Goal: Ask a question: Seek information or help from site administrators or community

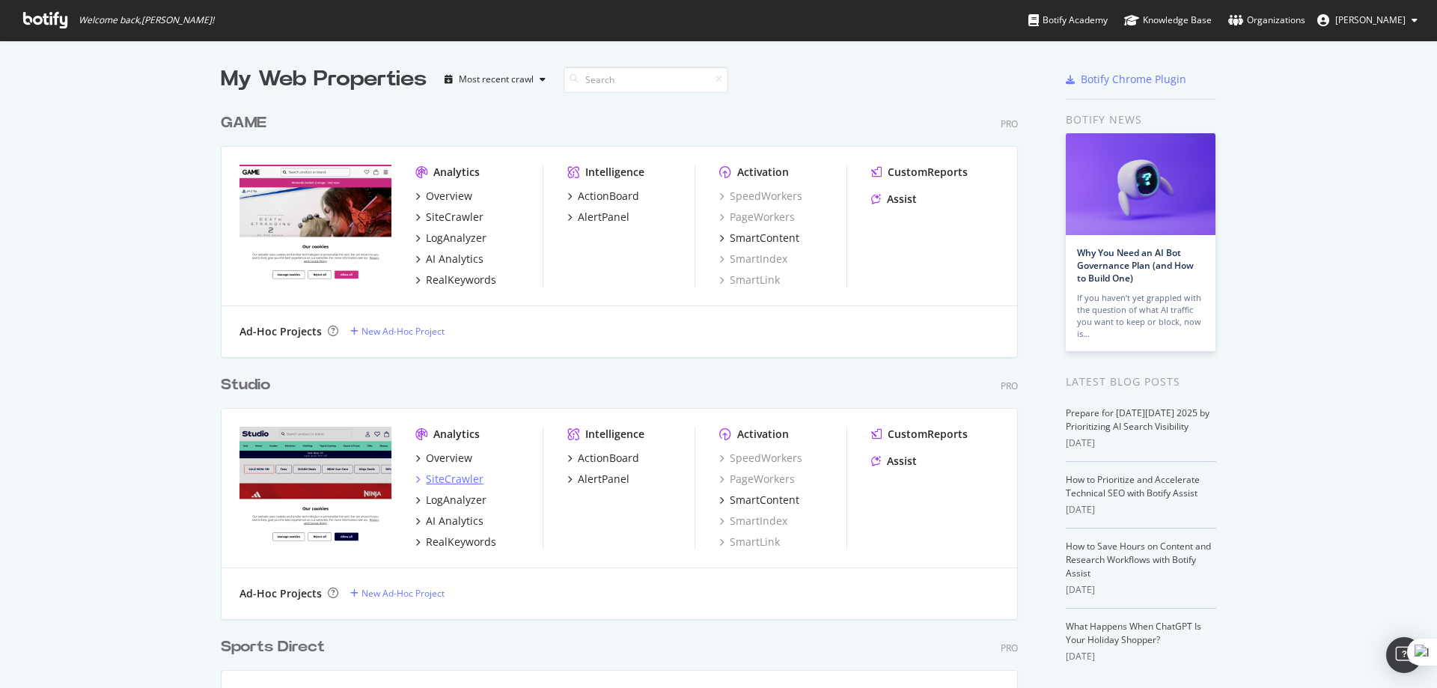
click at [461, 474] on div "SiteCrawler" at bounding box center [455, 479] width 58 height 15
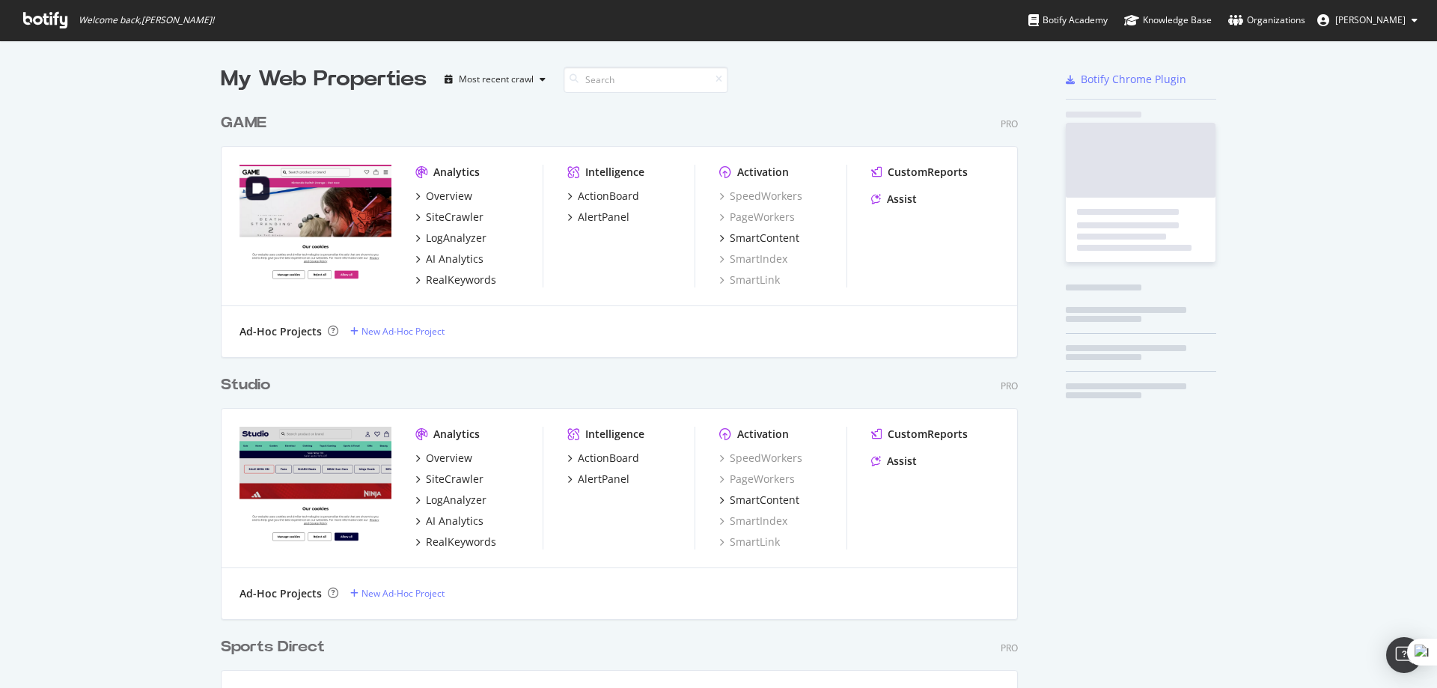
scroll to position [677, 1415]
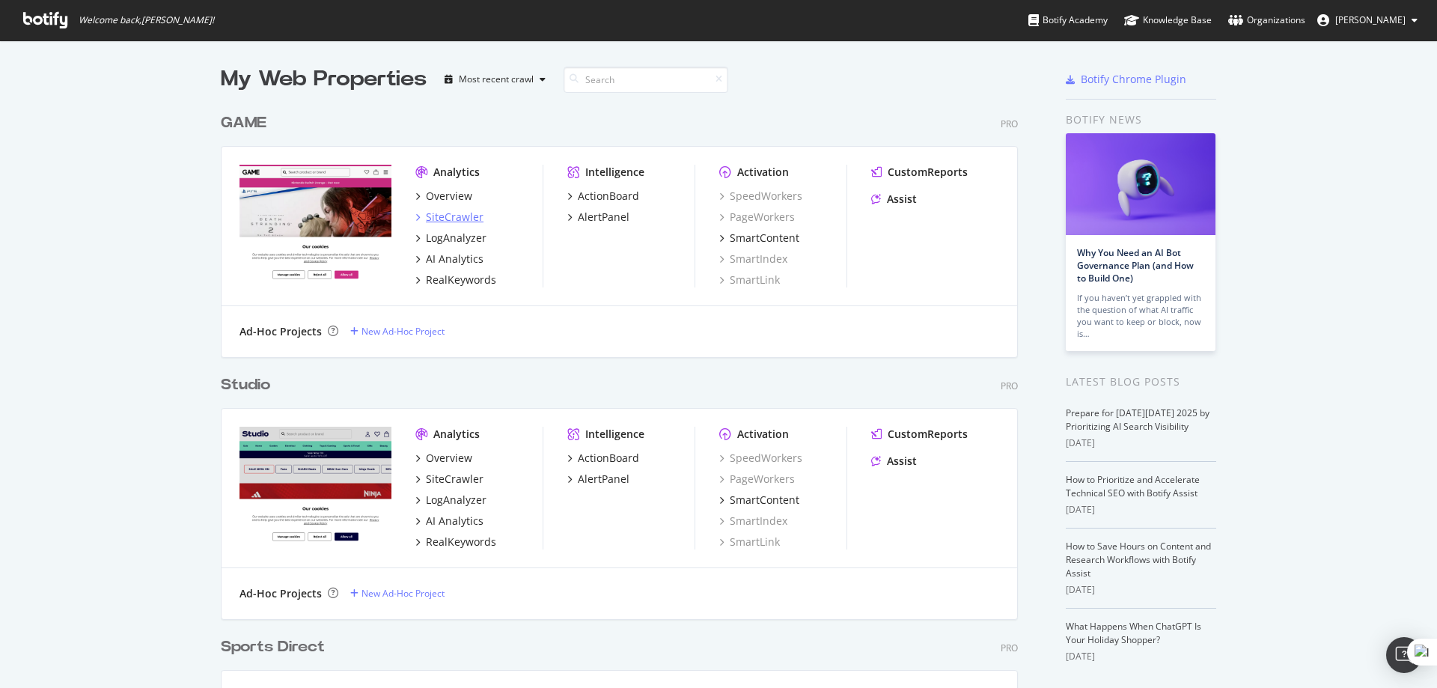
click at [442, 219] on div "SiteCrawler" at bounding box center [455, 217] width 58 height 15
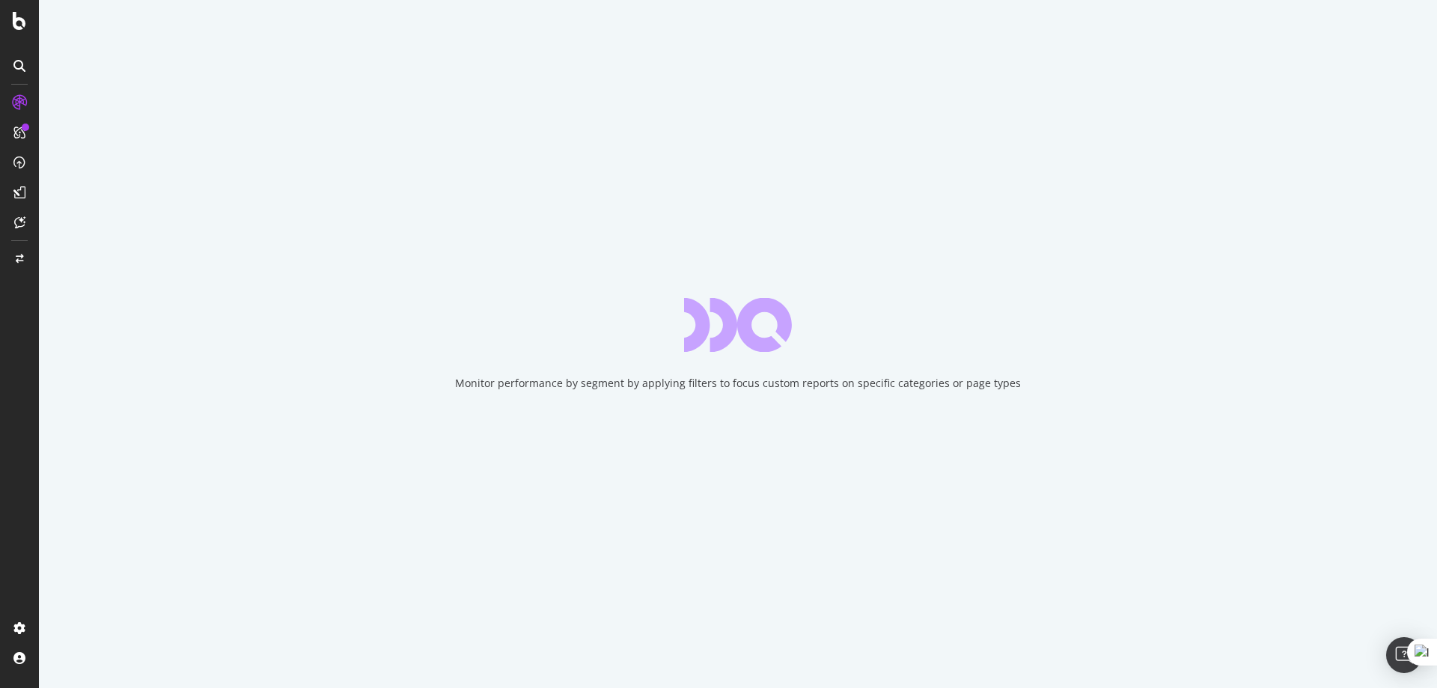
click at [22, 236] on div at bounding box center [19, 225] width 36 height 30
click at [24, 225] on icon at bounding box center [19, 222] width 11 height 12
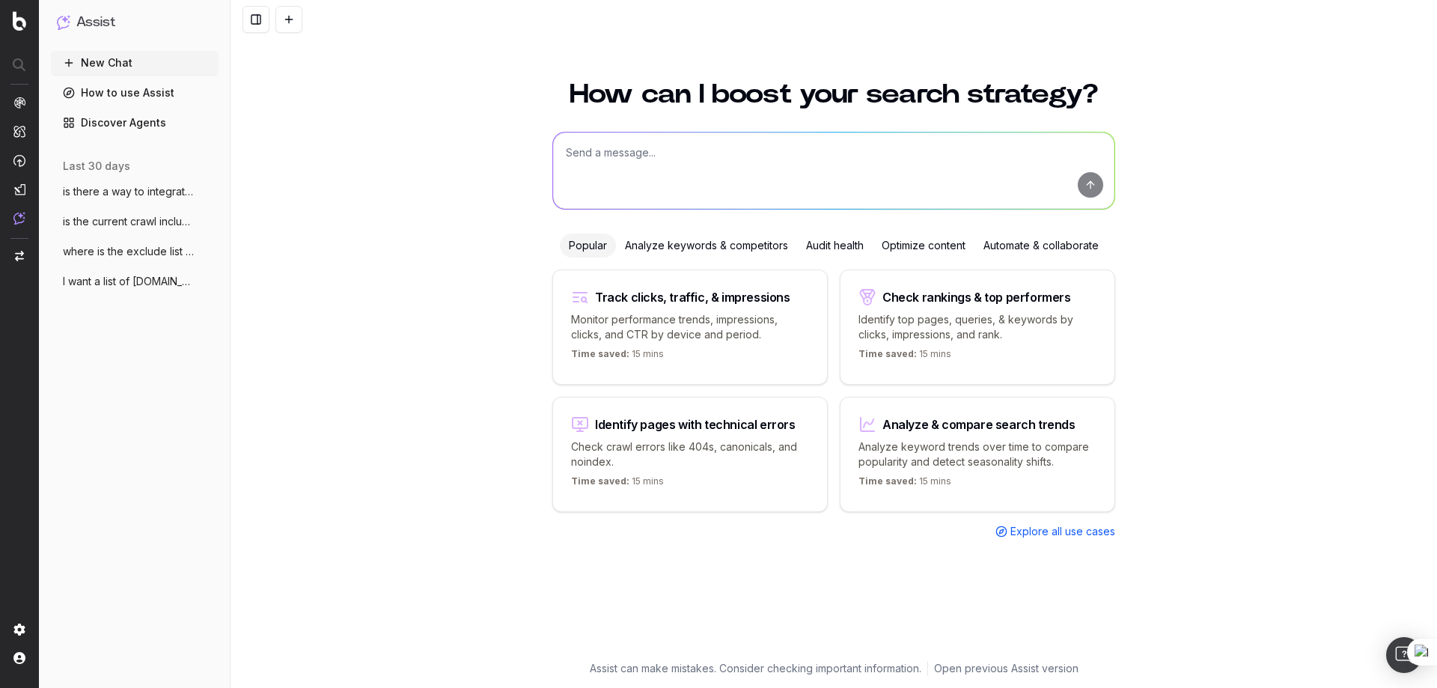
click at [684, 165] on textarea at bounding box center [833, 170] width 561 height 76
type textarea "is there a list mode on botify where i can crawl a list of urls"
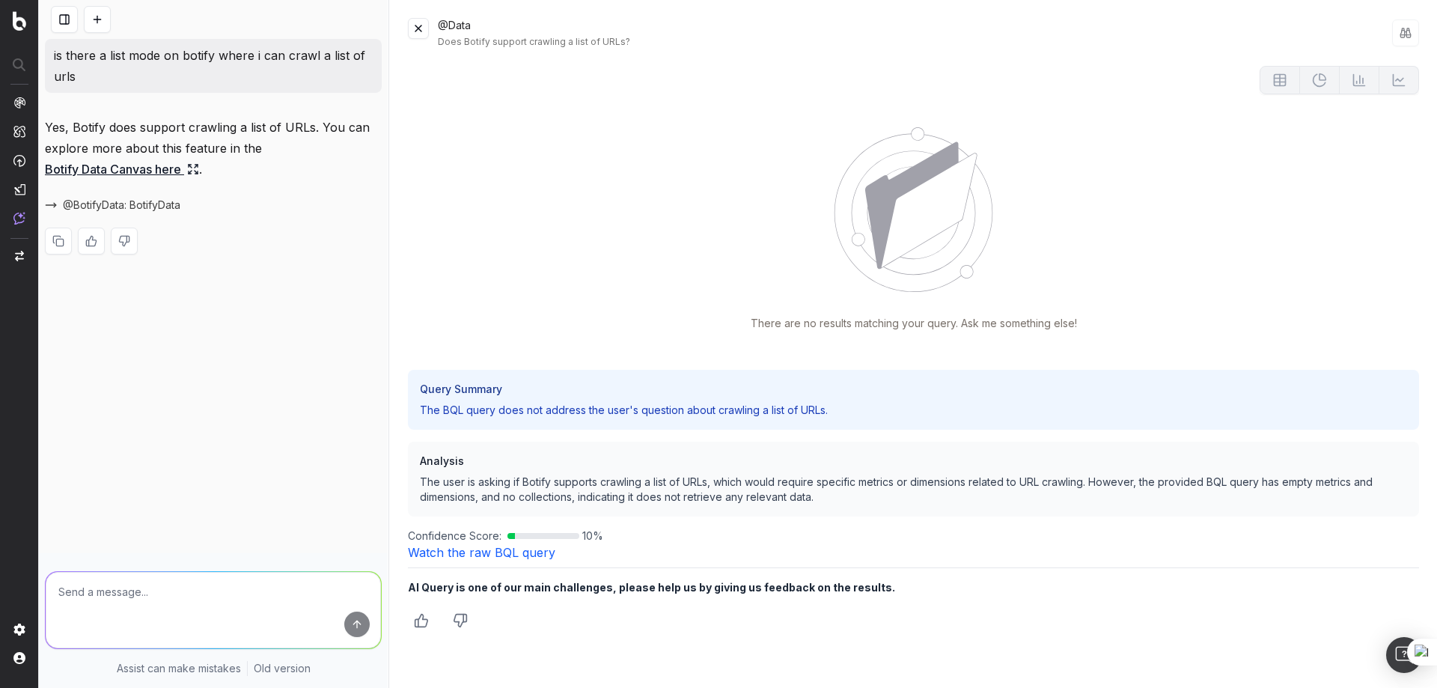
click at [151, 177] on link "Botify Data Canvas here" at bounding box center [122, 169] width 154 height 21
click at [198, 169] on icon at bounding box center [193, 169] width 12 height 12
click at [146, 161] on p "Yes, Botify does support crawling a list of URLs. You can explore more about th…" at bounding box center [213, 148] width 337 height 63
click at [146, 163] on link "Botify Data Canvas here" at bounding box center [122, 169] width 154 height 21
click at [153, 173] on link "Botify Data Canvas here" at bounding box center [122, 169] width 154 height 21
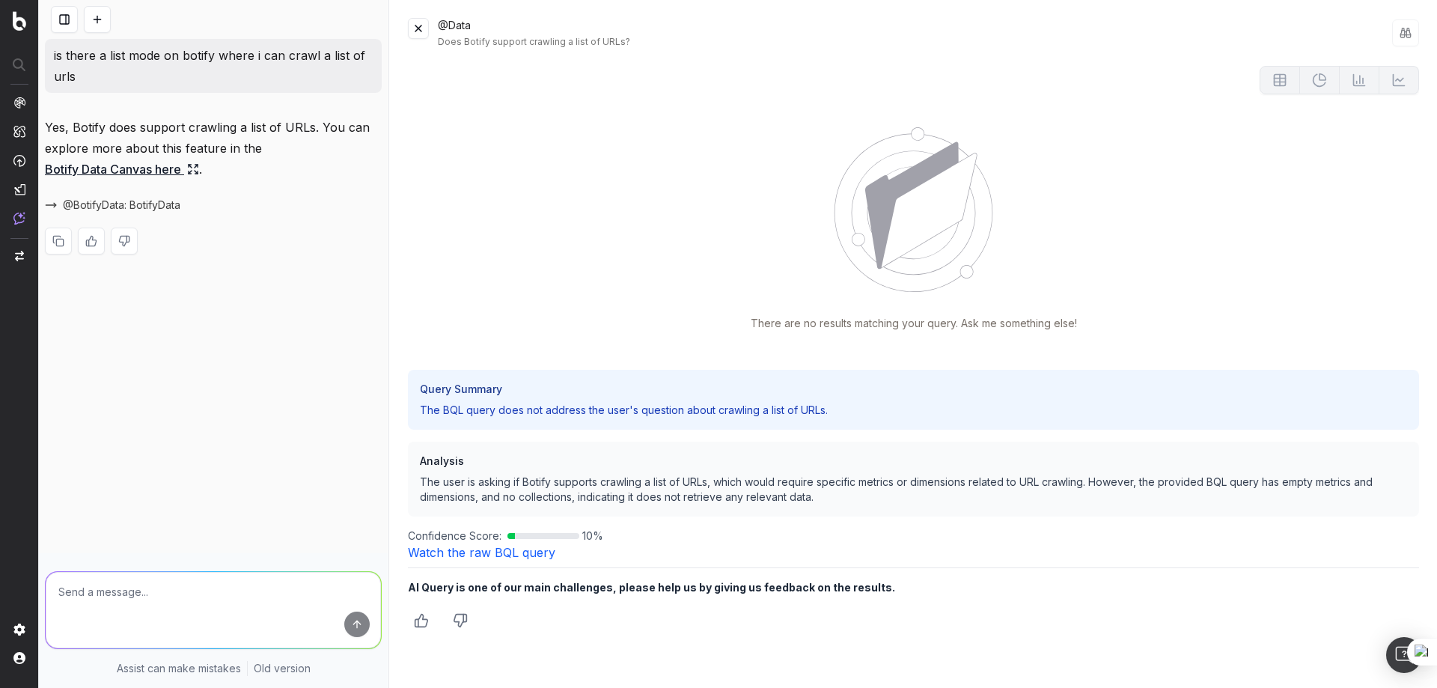
click at [192, 170] on icon at bounding box center [193, 169] width 12 height 12
click at [160, 168] on link "Botify Data Canvas here" at bounding box center [122, 169] width 154 height 21
click at [131, 169] on link "Botify Data Canvas here" at bounding box center [122, 169] width 154 height 21
click at [153, 174] on link "Botify Data Canvas here" at bounding box center [122, 169] width 154 height 21
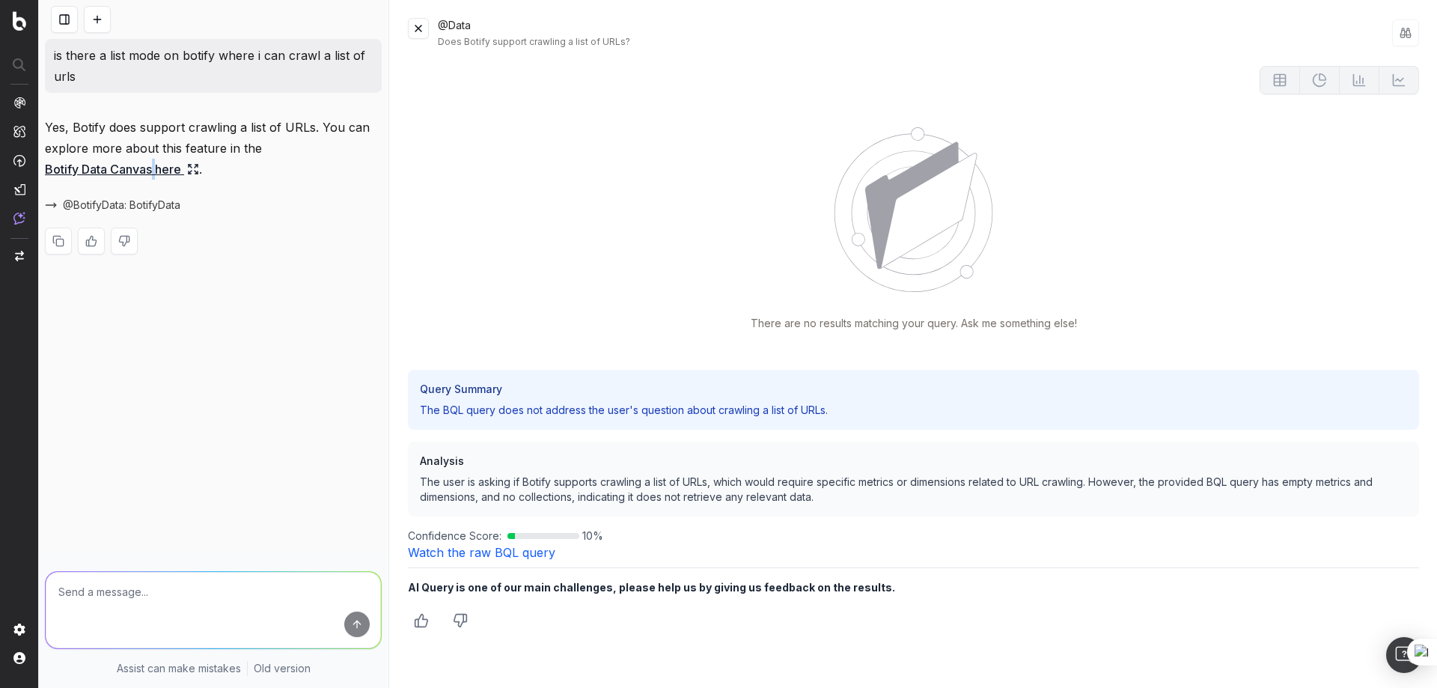
click at [153, 174] on link "Botify Data Canvas here" at bounding box center [122, 169] width 154 height 21
click at [164, 174] on link "Botify Data Canvas here" at bounding box center [122, 169] width 154 height 21
drag, startPoint x: 157, startPoint y: 169, endPoint x: 128, endPoint y: 218, distance: 56.7
click at [127, 221] on div "Yes, Botify does support crawling a list of URLs. You can explore more about th…" at bounding box center [213, 198] width 337 height 162
click at [418, 29] on button at bounding box center [418, 28] width 21 height 21
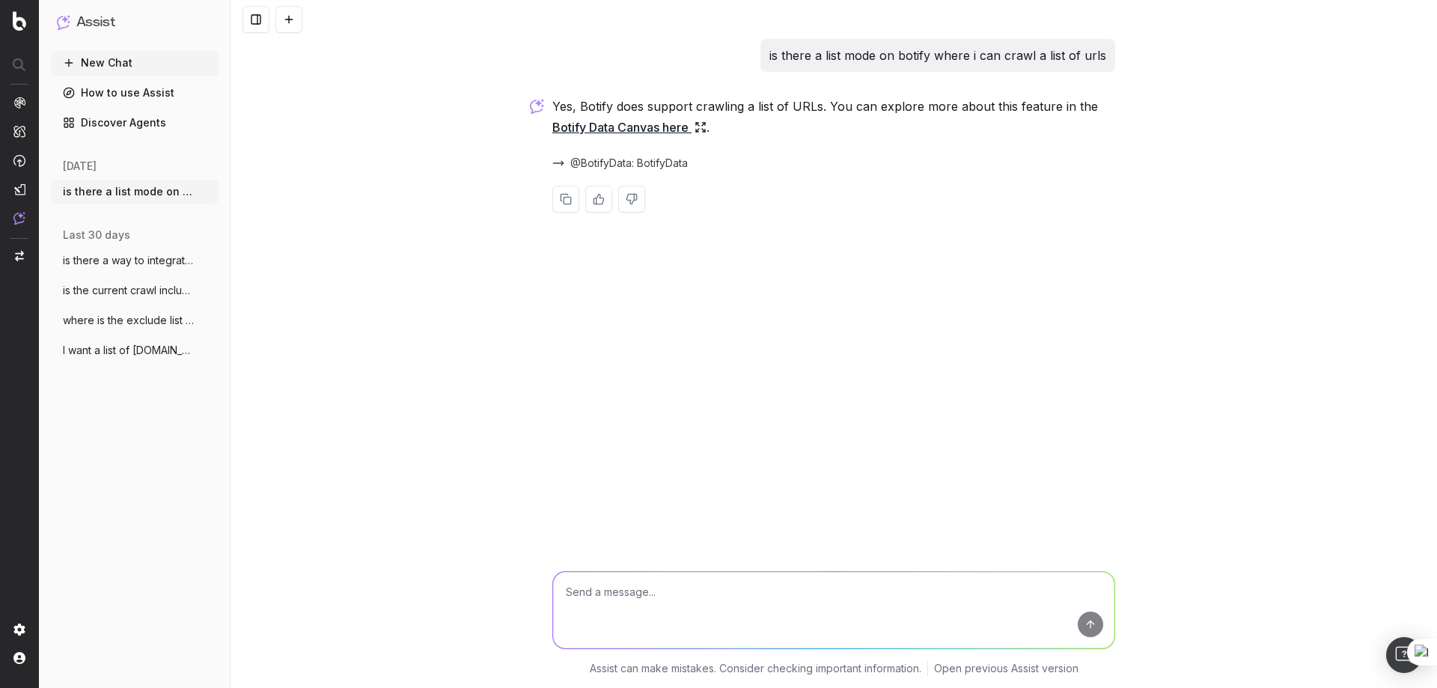
click at [597, 129] on link "Botify Data Canvas here" at bounding box center [629, 127] width 154 height 21
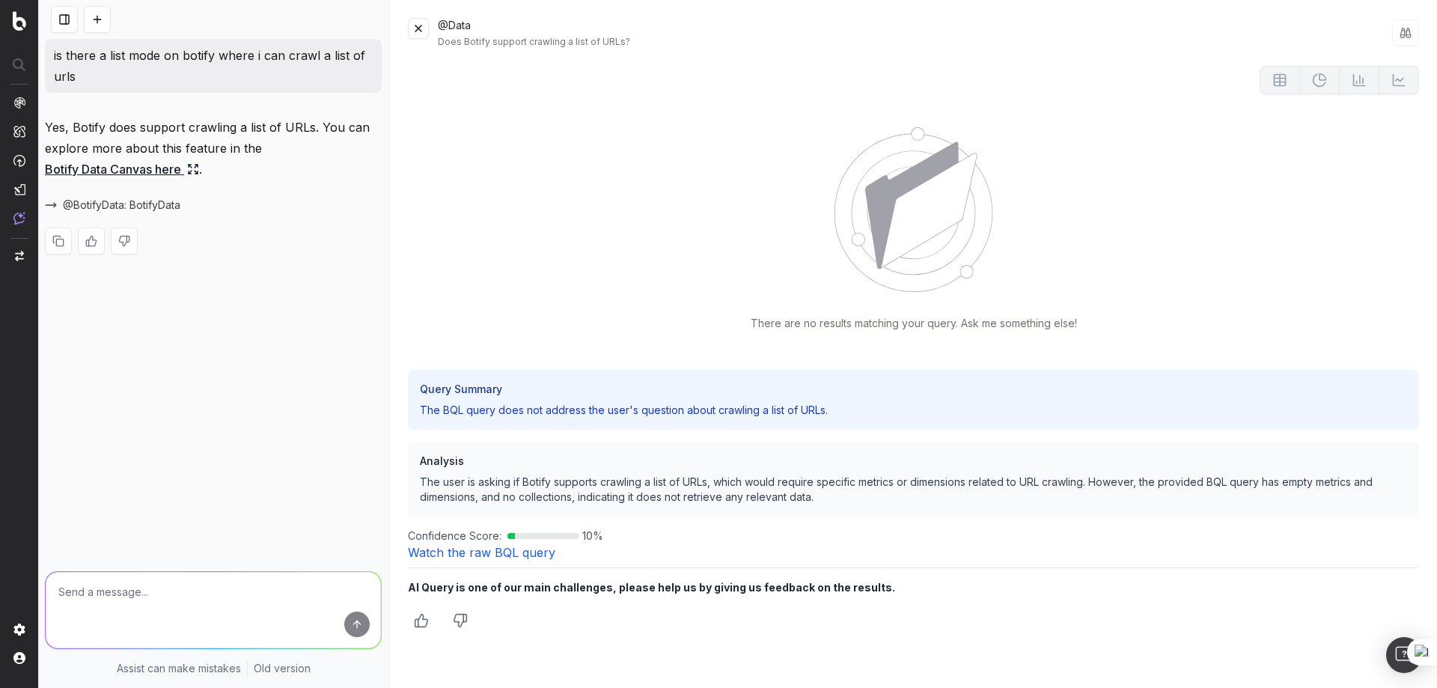
click at [424, 34] on button at bounding box center [418, 28] width 21 height 21
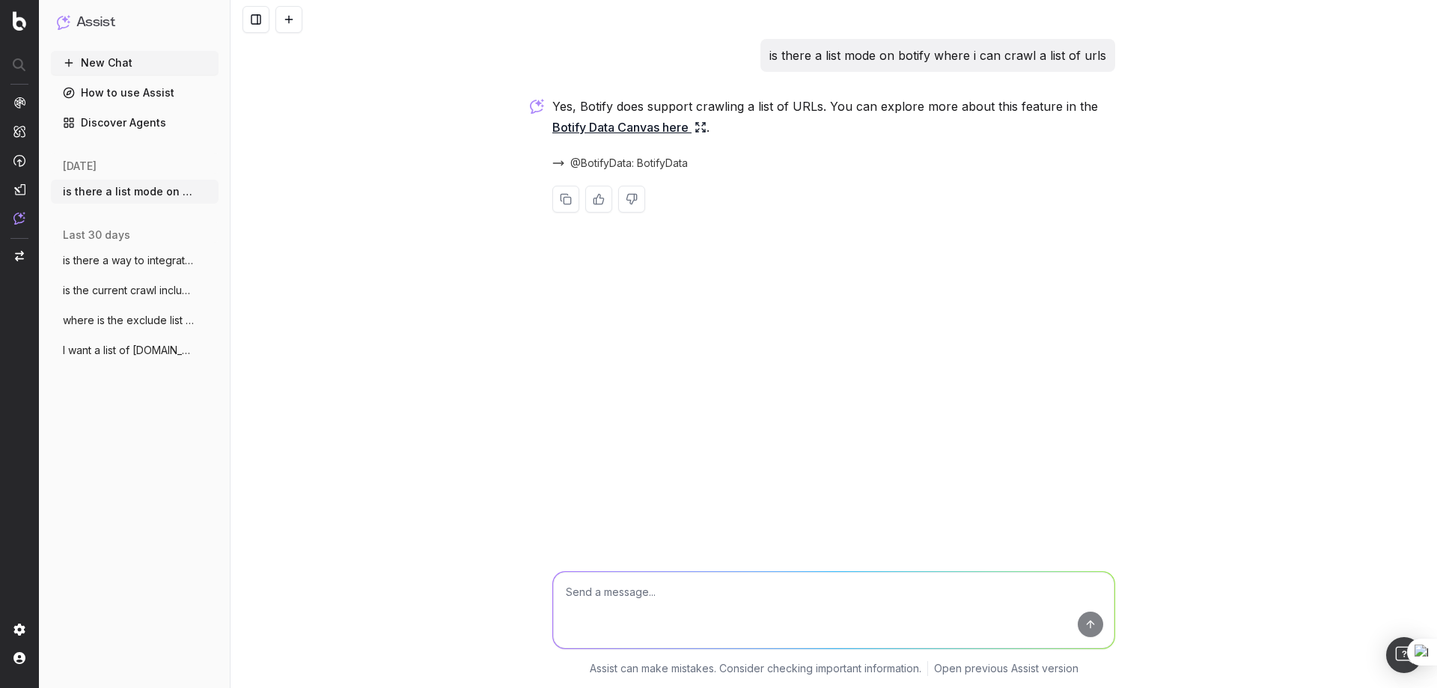
click at [682, 628] on textarea at bounding box center [833, 610] width 561 height 76
type textarea "how do i do it that canvas doesnt work"
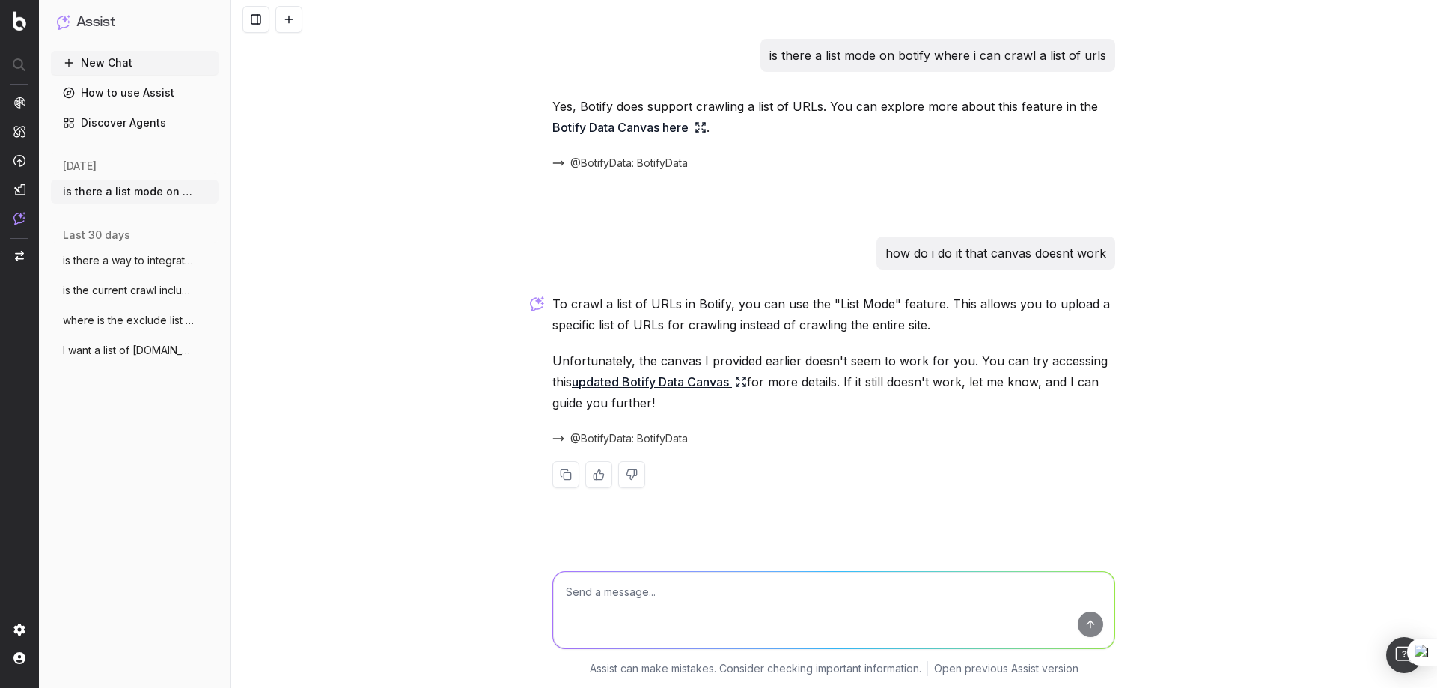
click at [704, 387] on link "updated Botify Data Canvas" at bounding box center [659, 381] width 175 height 21
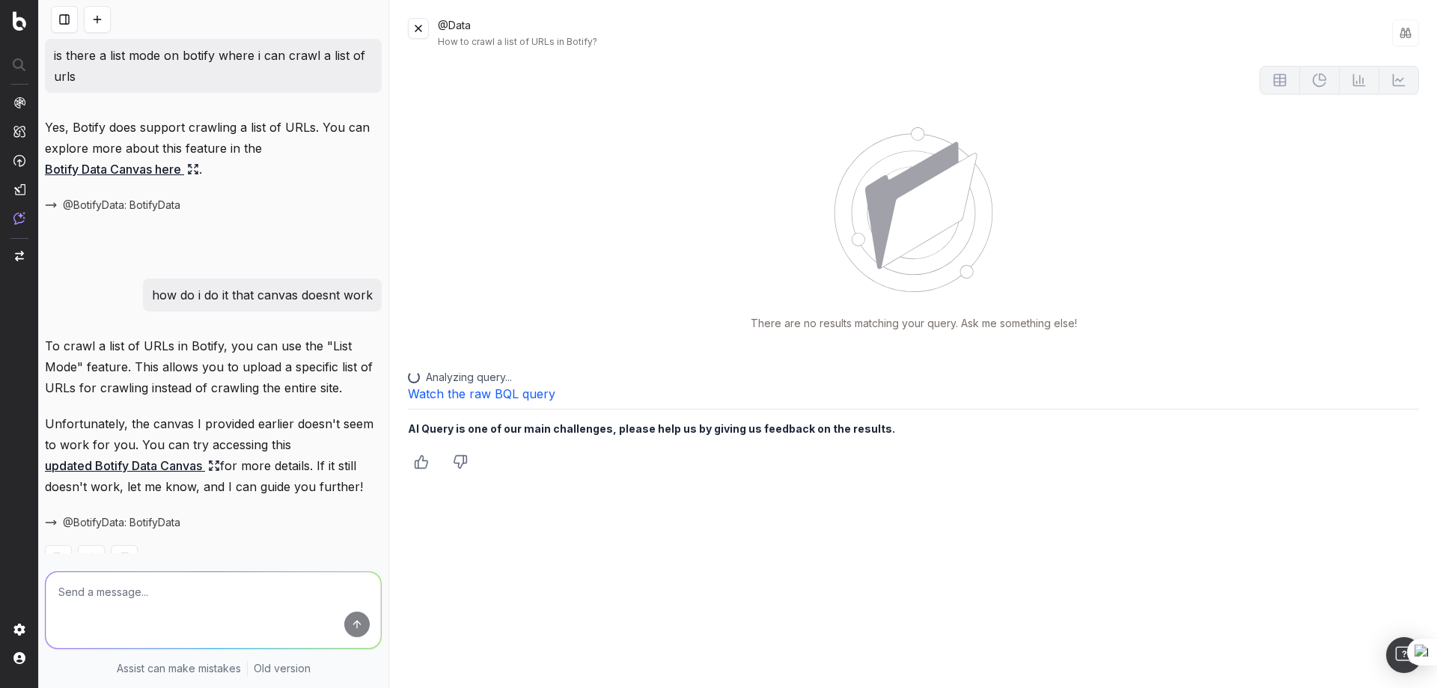
click at [412, 25] on button at bounding box center [418, 28] width 21 height 21
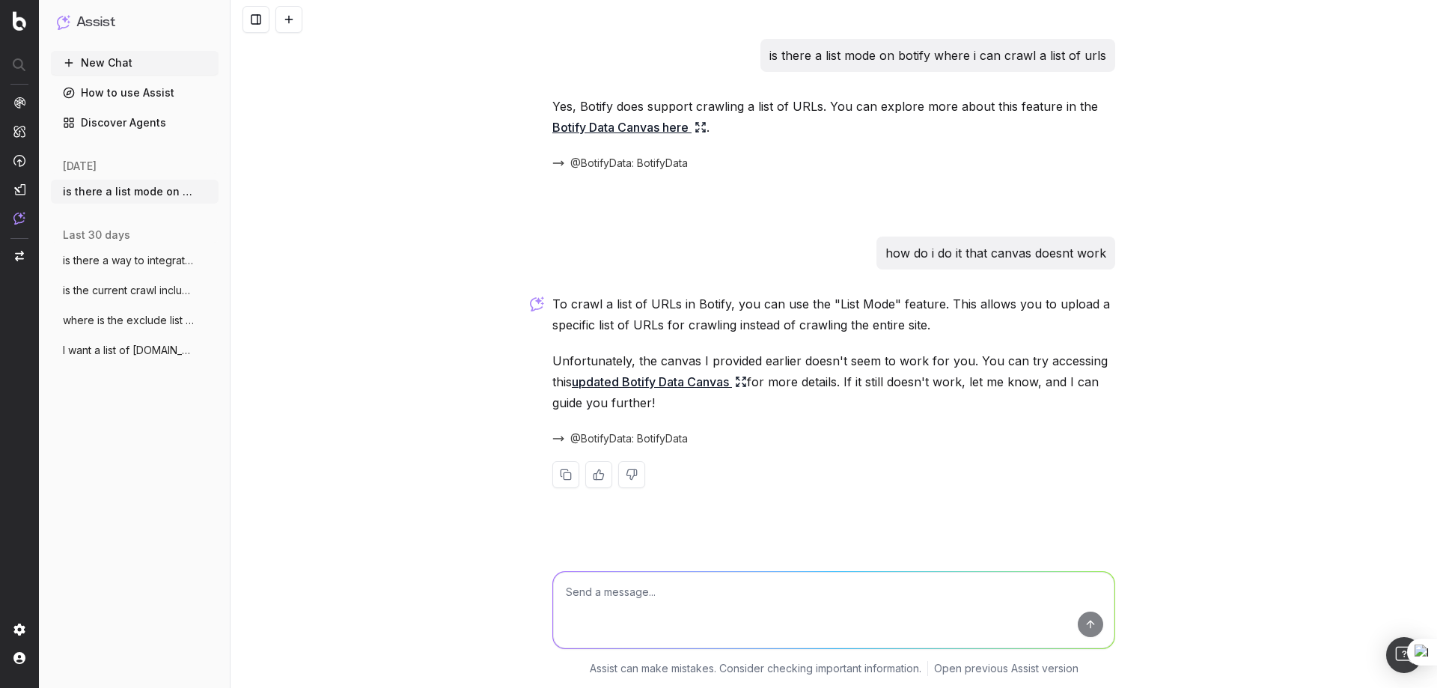
click at [649, 386] on link "updated Botify Data Canvas" at bounding box center [659, 381] width 175 height 21
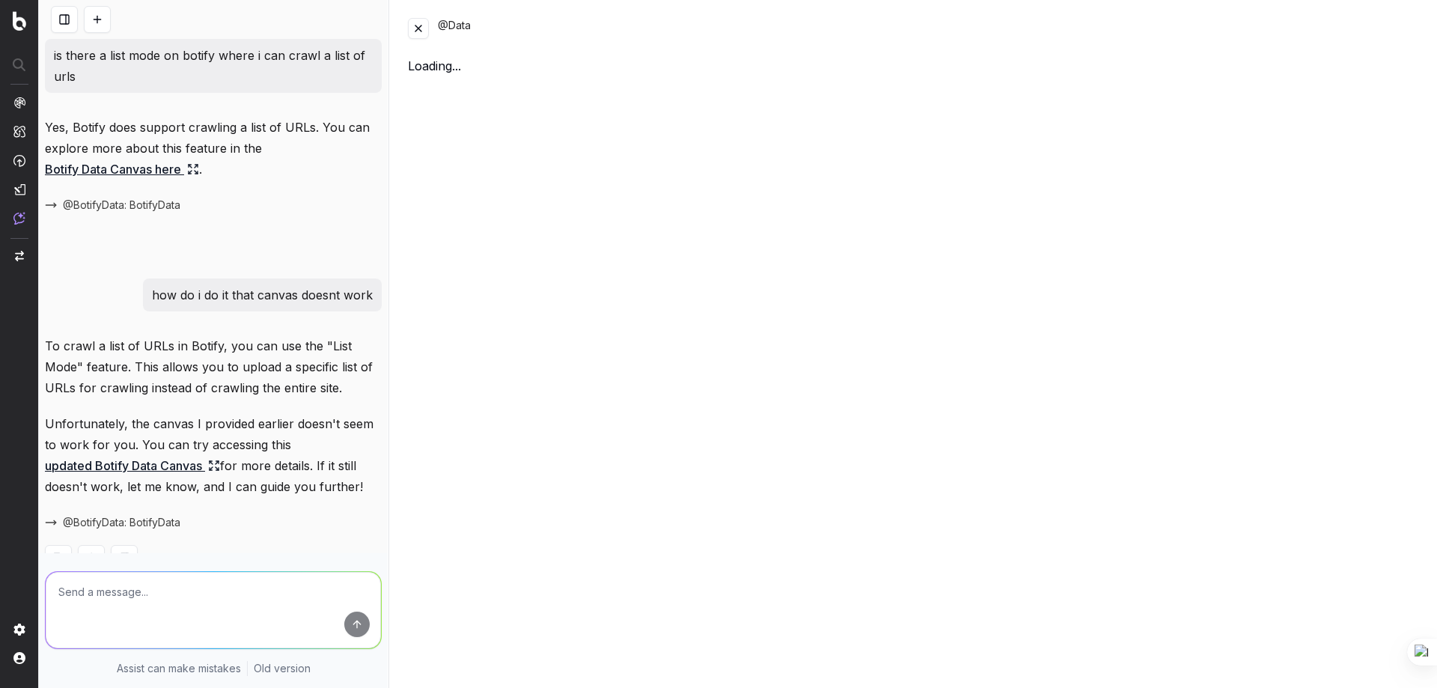
scroll to position [43, 0]
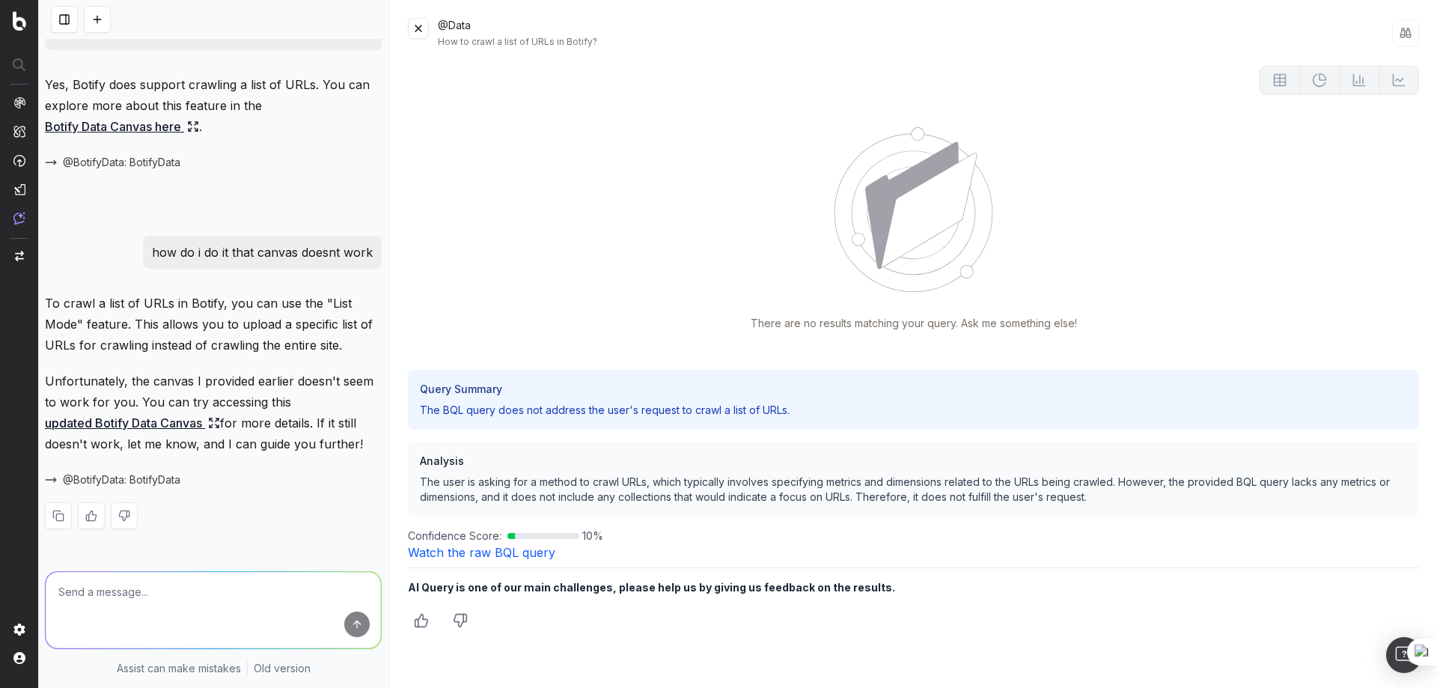
click at [219, 603] on textarea at bounding box center [213, 610] width 335 height 76
type textarea "provide instructions where to find it opposed to a link"
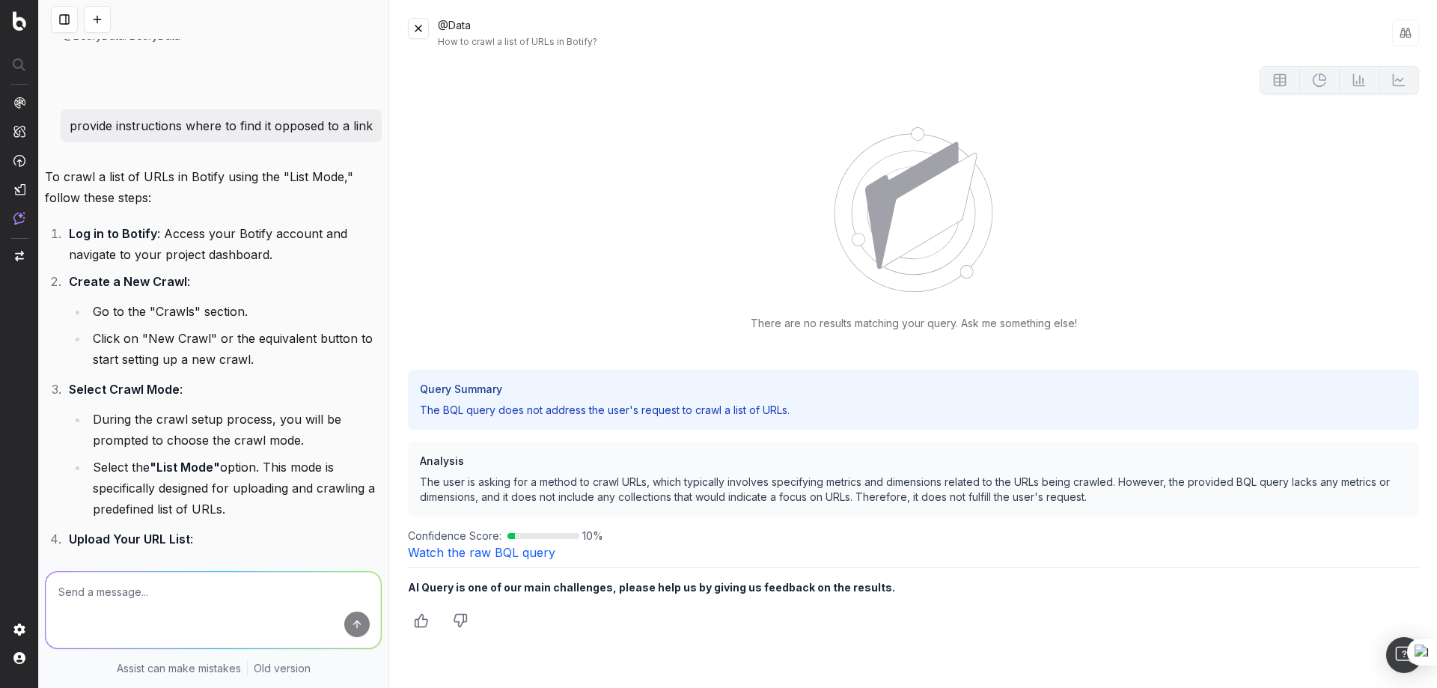
scroll to position [486, 0]
click at [107, 596] on textarea at bounding box center [213, 610] width 335 height 76
type textarea "where is the crawl section as i can only see site crawle"
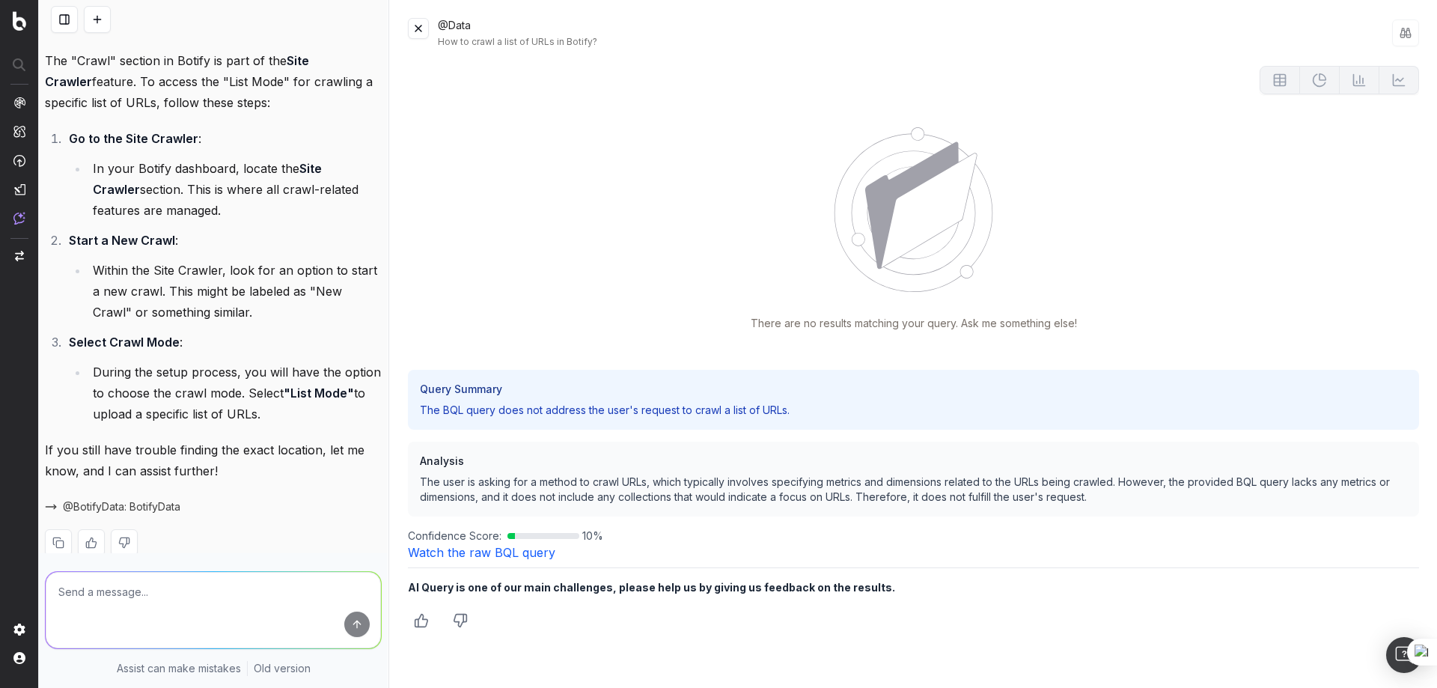
scroll to position [1534, 0]
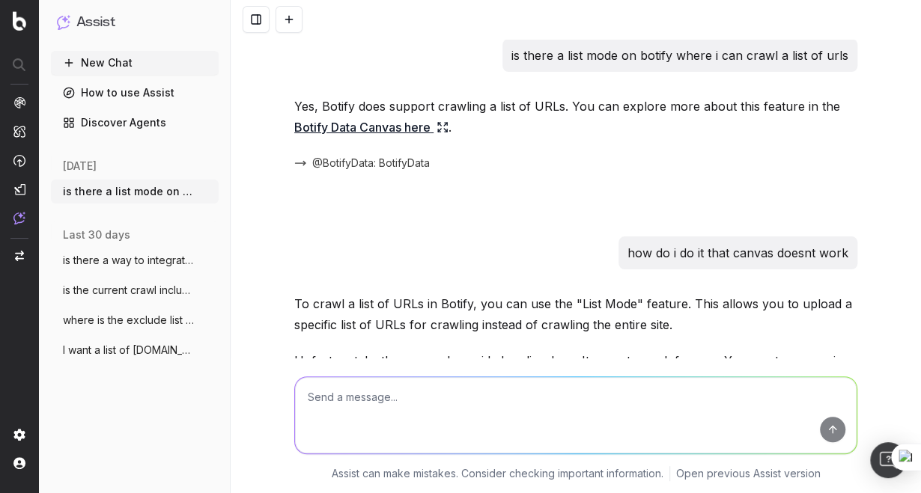
scroll to position [889, 0]
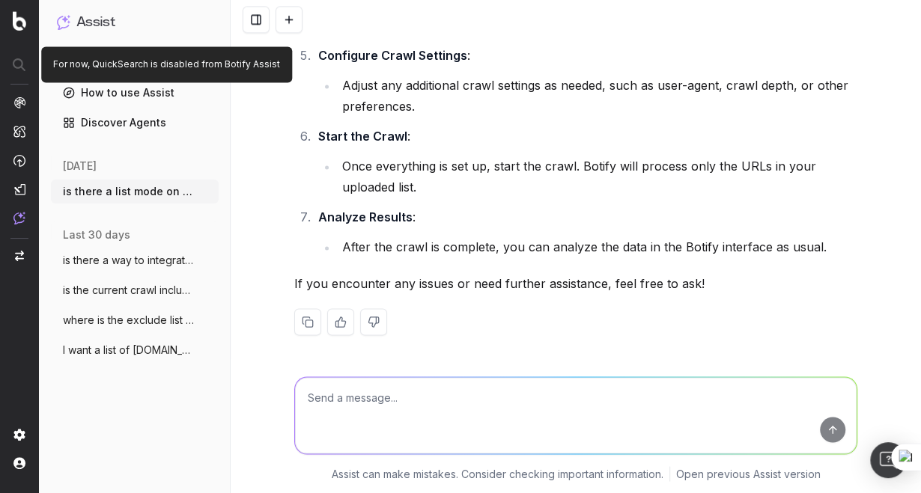
click at [13, 72] on div at bounding box center [19, 65] width 37 height 27
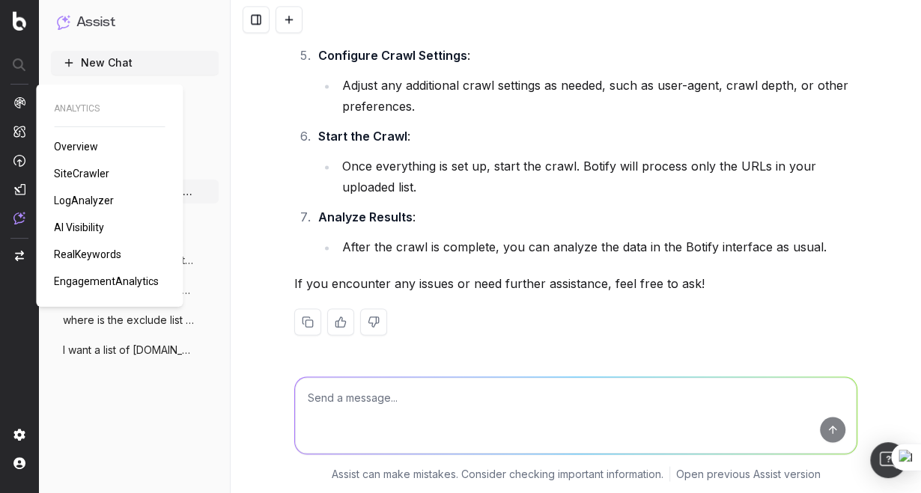
click at [83, 149] on span "Overview" at bounding box center [76, 147] width 44 height 12
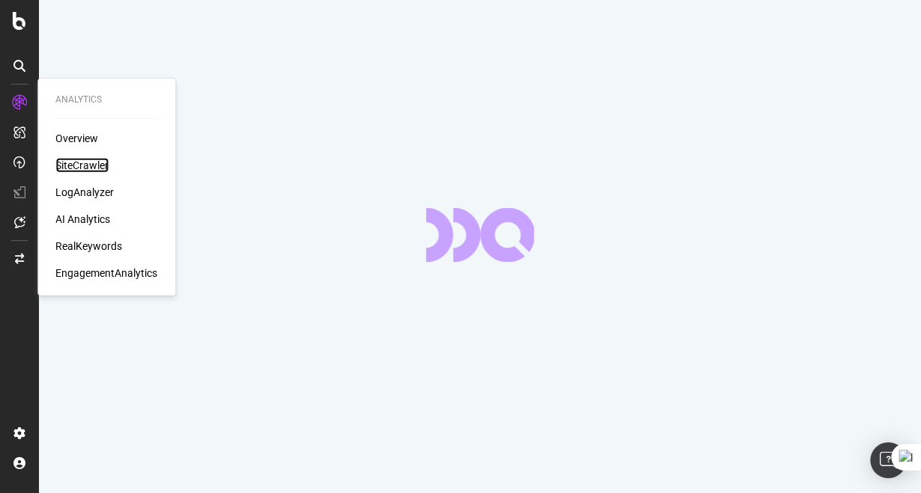
click at [93, 170] on div "SiteCrawler" at bounding box center [81, 165] width 53 height 15
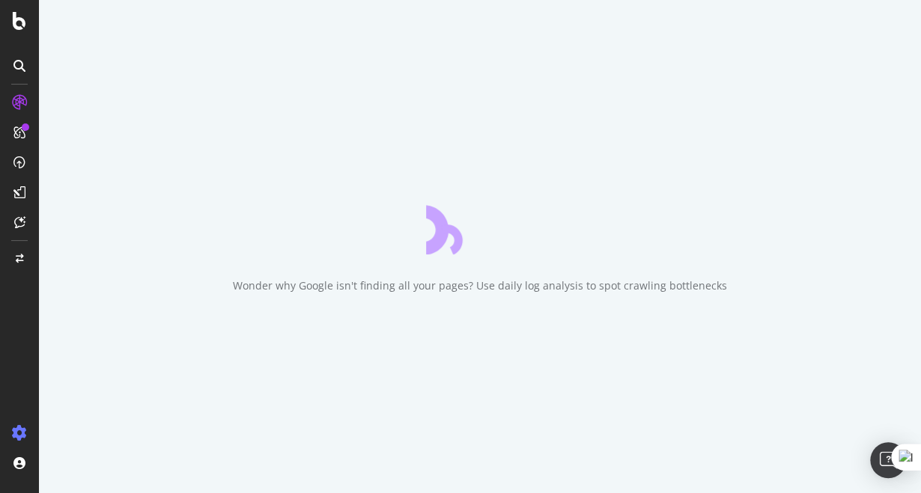
click at [23, 429] on icon at bounding box center [19, 433] width 15 height 15
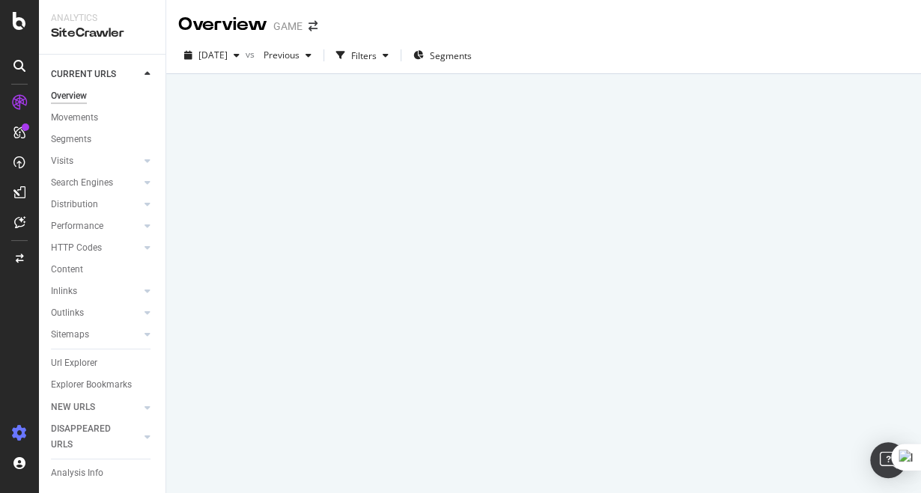
click at [23, 430] on icon at bounding box center [19, 433] width 15 height 15
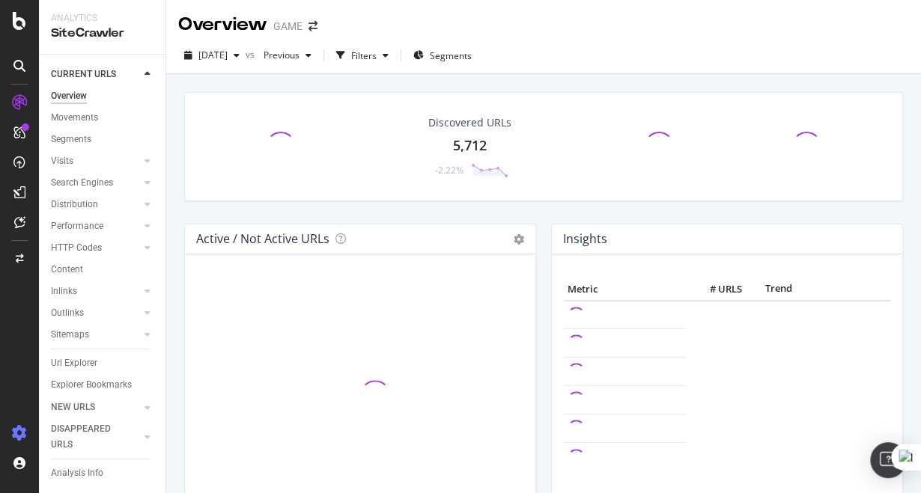
click at [23, 432] on icon at bounding box center [19, 433] width 15 height 15
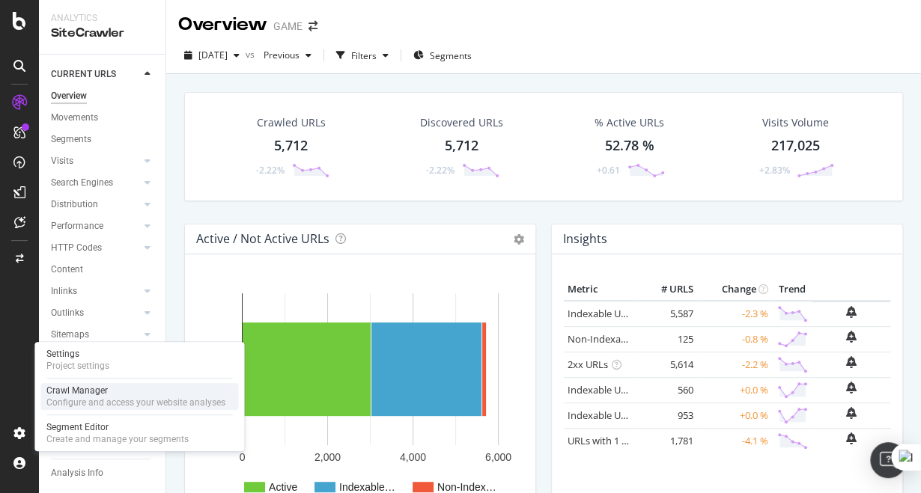
click at [72, 406] on div "Configure and access your website analyses" at bounding box center [135, 403] width 179 height 12
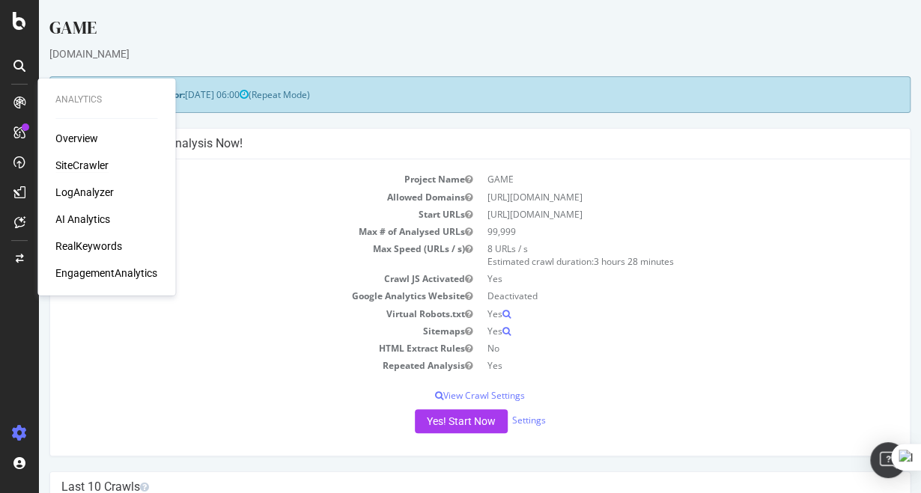
click at [89, 163] on div "SiteCrawler" at bounding box center [81, 165] width 53 height 15
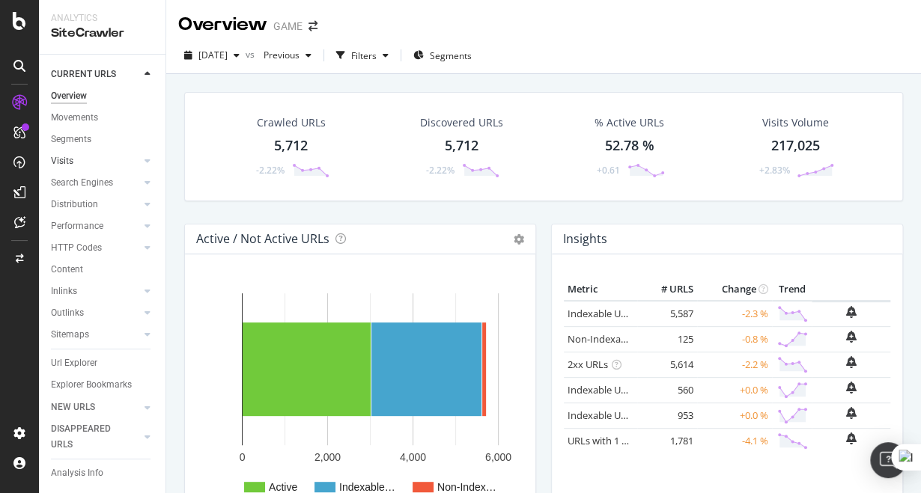
drag, startPoint x: 95, startPoint y: 158, endPoint x: 119, endPoint y: 158, distance: 24.0
click at [95, 158] on link "Visits" at bounding box center [95, 161] width 89 height 16
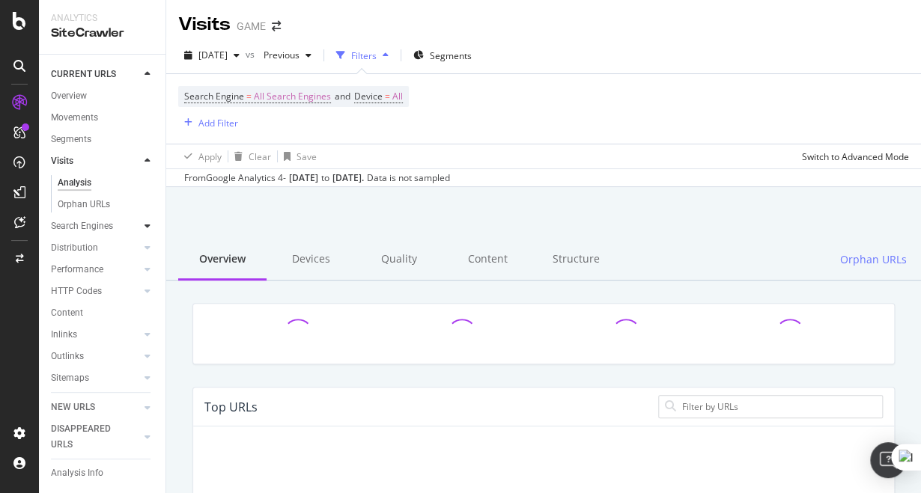
click at [144, 228] on icon at bounding box center [147, 226] width 6 height 9
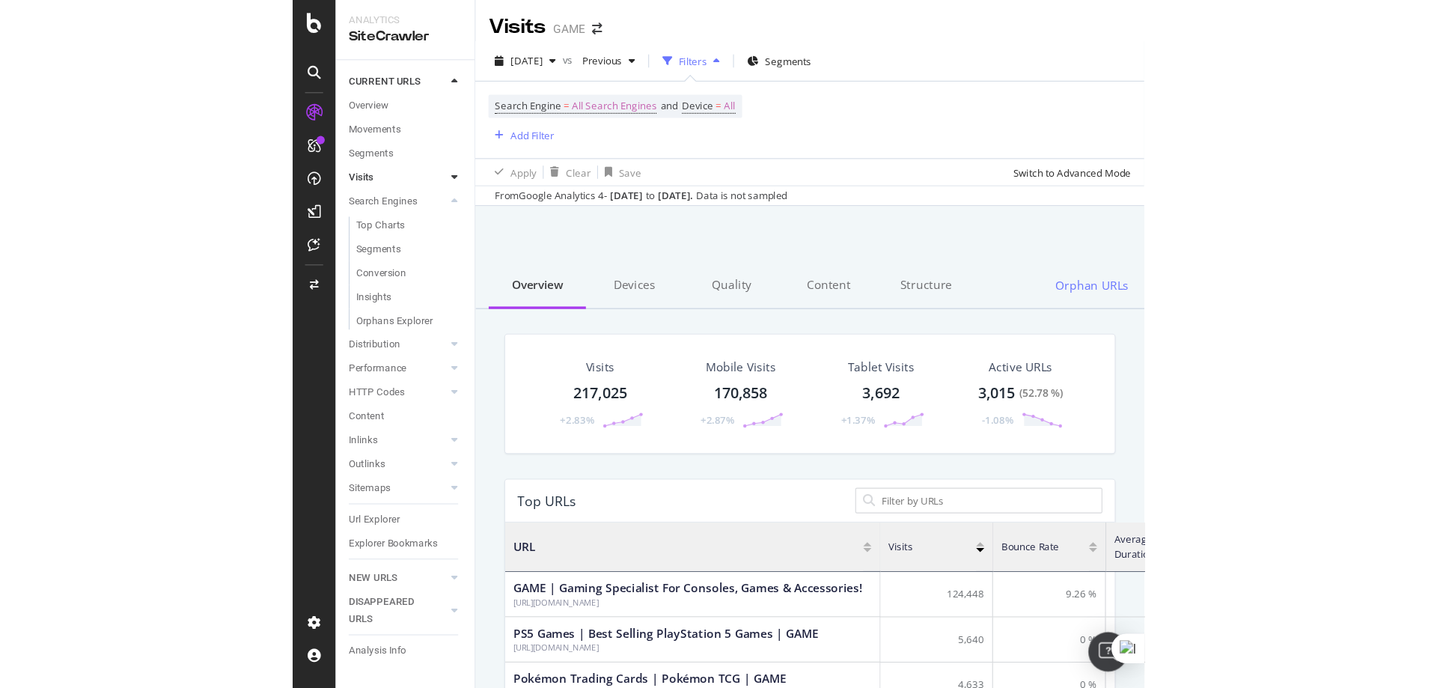
scroll to position [438, 1195]
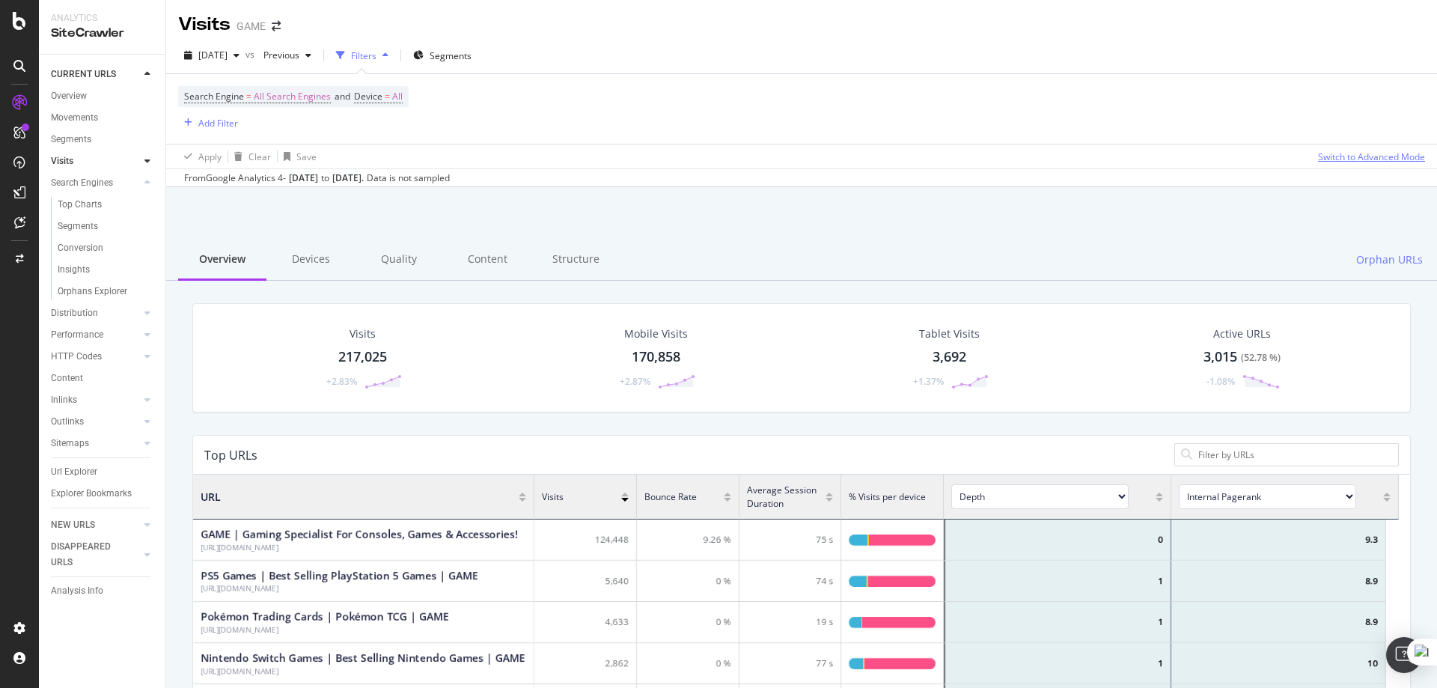
click at [920, 162] on div "Switch to Advanced Mode" at bounding box center [1371, 156] width 107 height 13
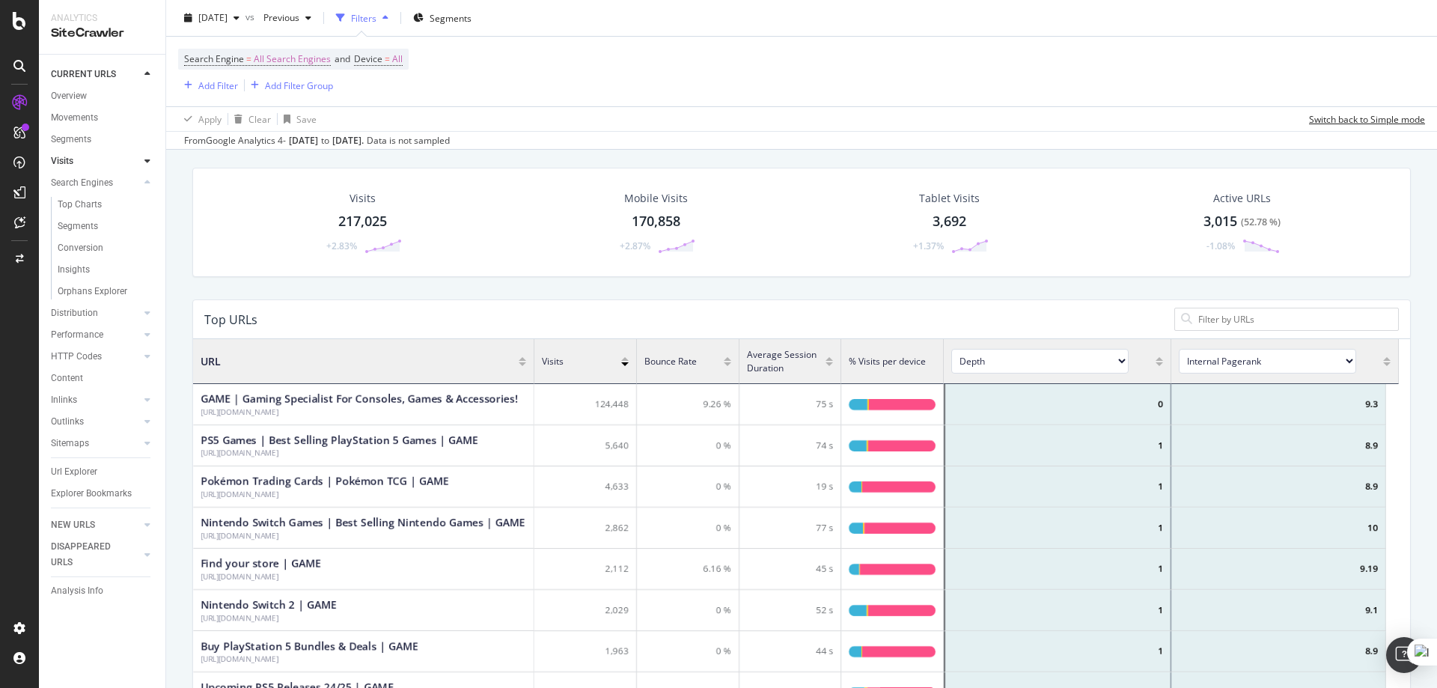
scroll to position [150, 0]
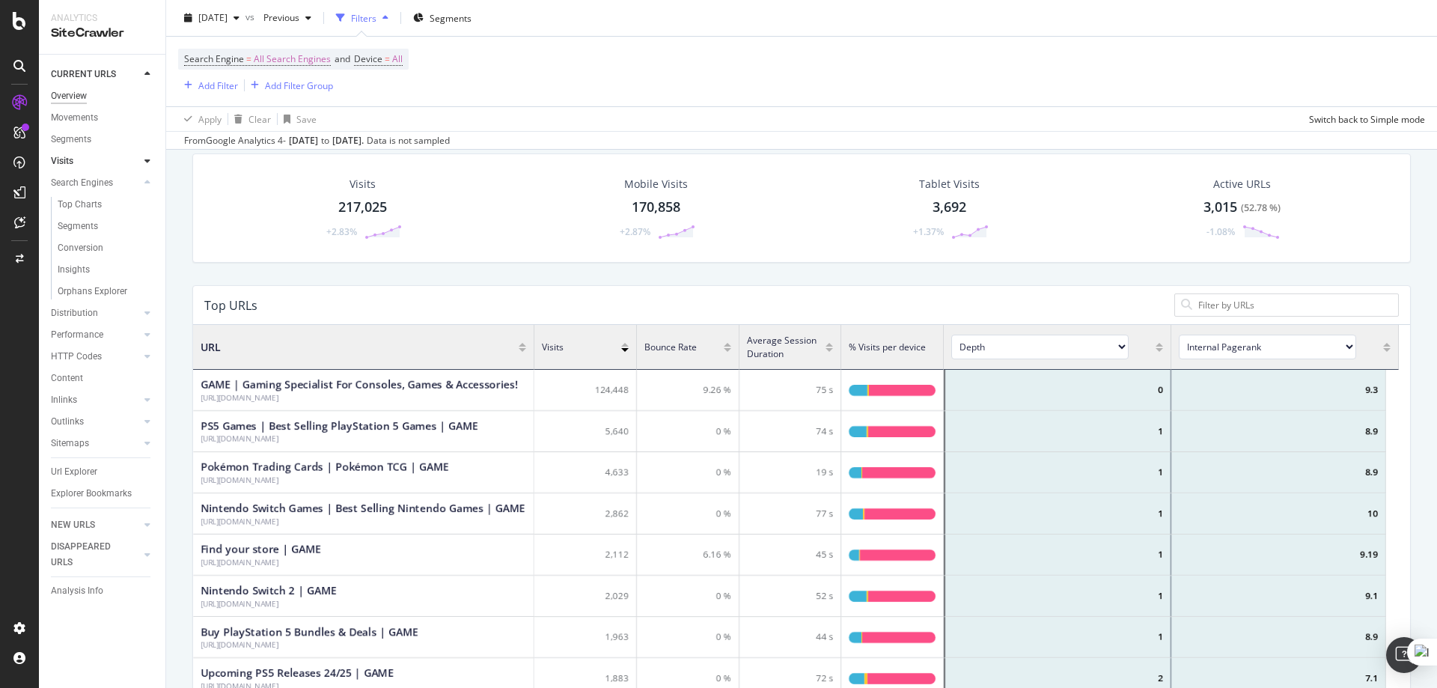
click at [82, 101] on div "Overview" at bounding box center [69, 96] width 36 height 16
